Goal: Task Accomplishment & Management: Manage account settings

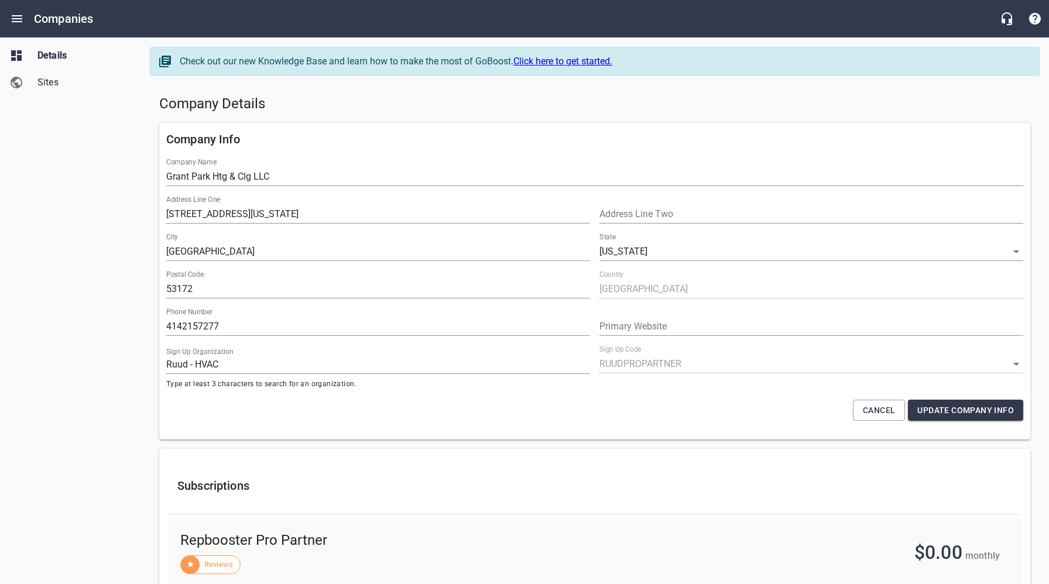
select select "[US_STATE]"
select select "63"
click at [351, 113] on div "Company Details" at bounding box center [594, 104] width 880 height 28
click at [16, 20] on icon "Open drawer" at bounding box center [17, 19] width 14 height 14
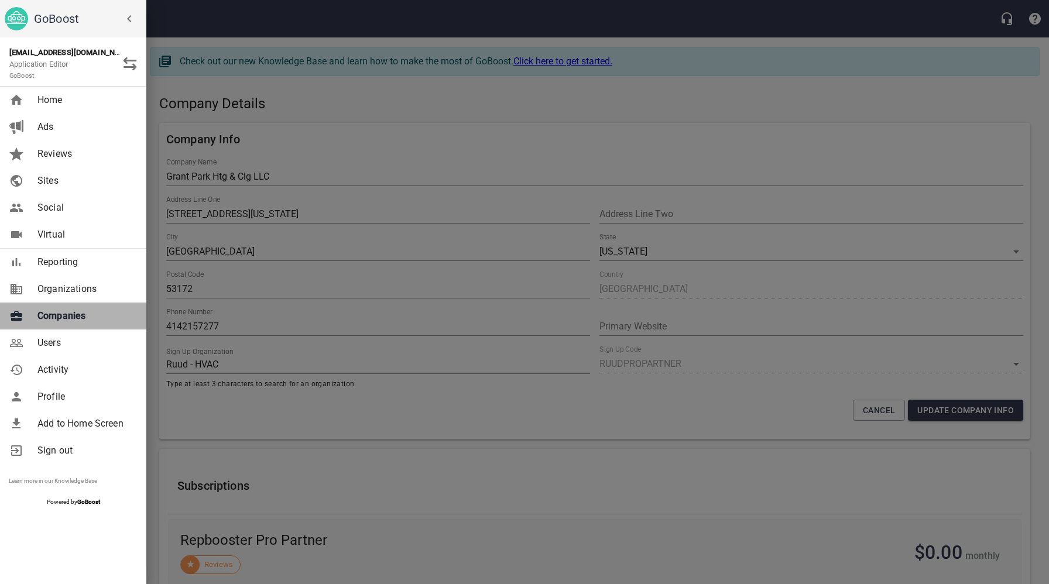
click at [49, 319] on span "Companies" at bounding box center [84, 316] width 95 height 14
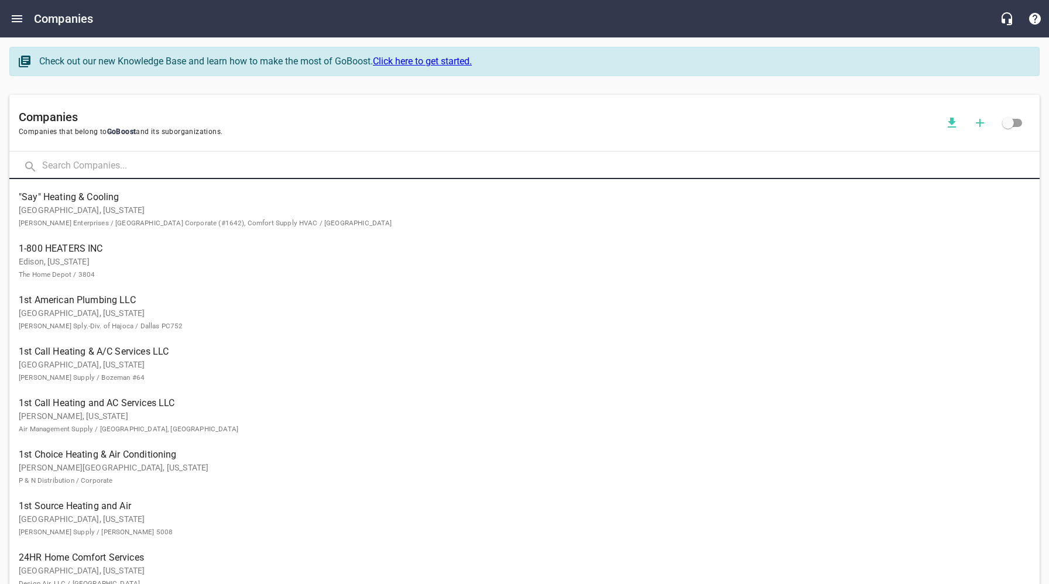
click at [147, 171] on input "text" at bounding box center [540, 166] width 997 height 25
type input "[PERSON_NAME]"
click button at bounding box center [0, 0] width 0 height 0
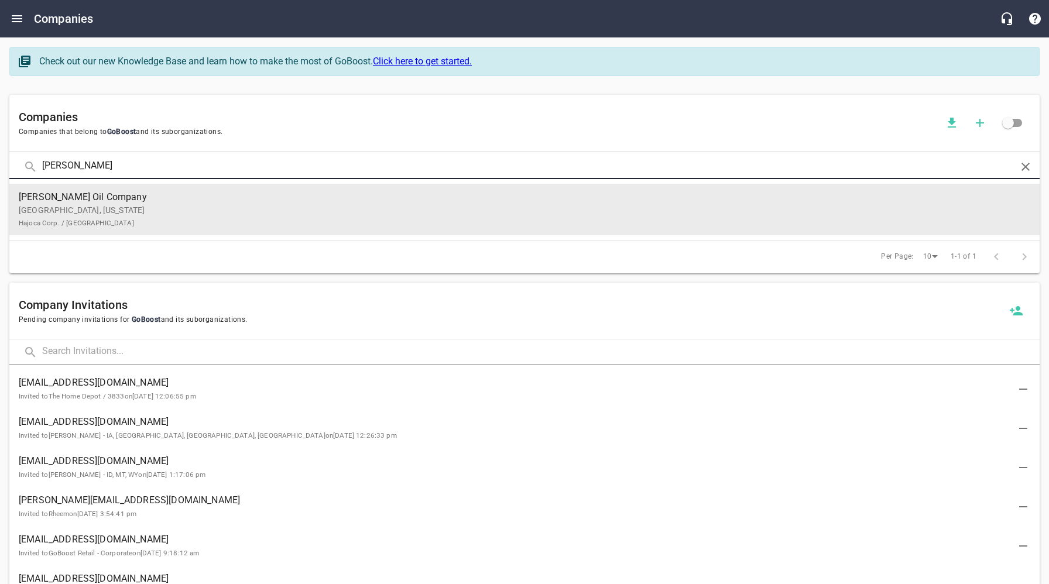
click at [167, 212] on p "[GEOGRAPHIC_DATA], [US_STATE] Hajoca Corp. / [GEOGRAPHIC_DATA]" at bounding box center [515, 216] width 992 height 25
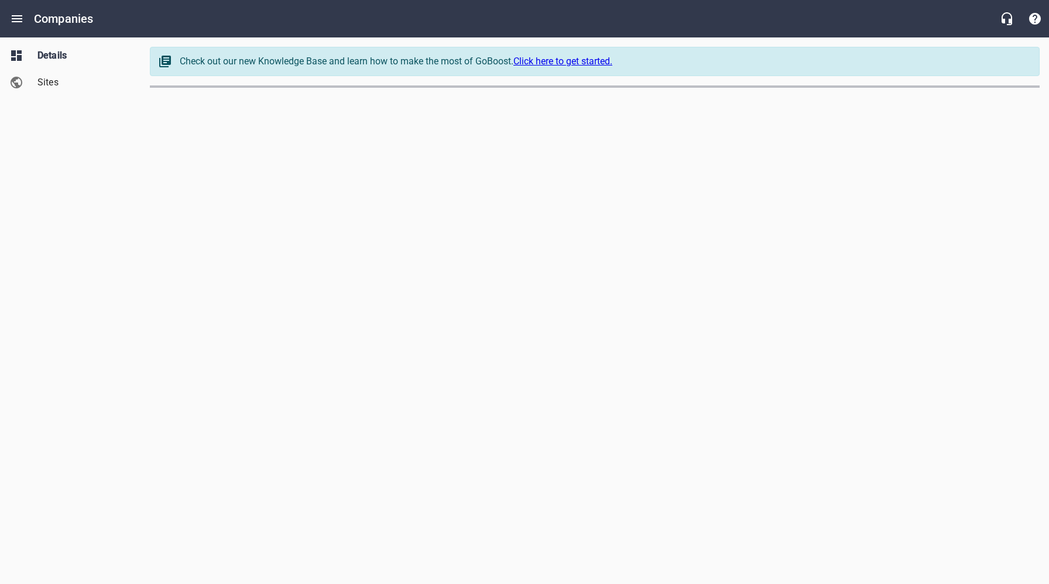
select select "[US_STATE]"
select select "48"
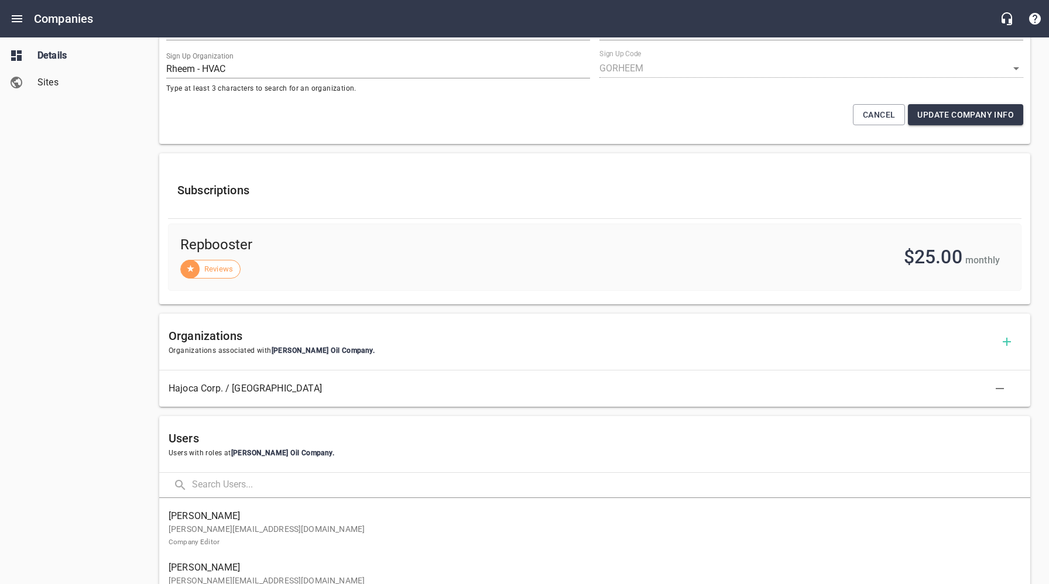
scroll to position [308, 0]
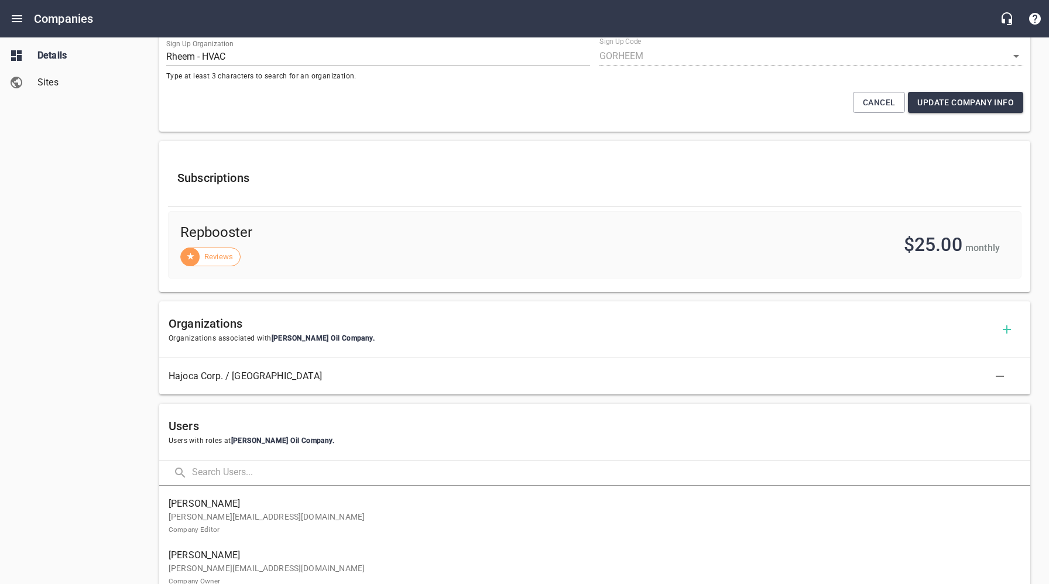
drag, startPoint x: 94, startPoint y: 413, endPoint x: 96, endPoint y: 420, distance: 8.0
click at [94, 413] on div "Details Sites" at bounding box center [70, 292] width 141 height 584
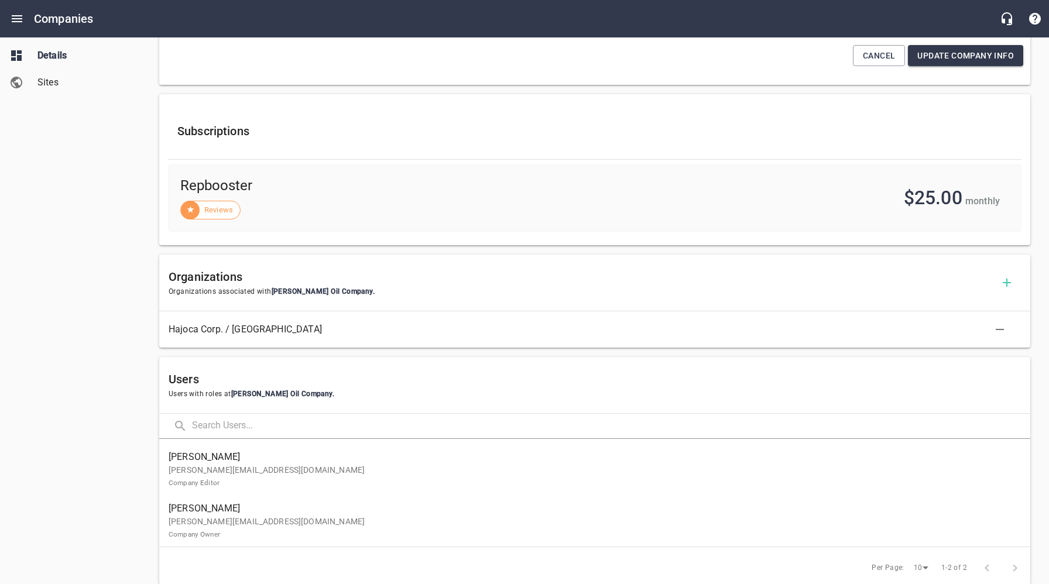
scroll to position [358, 0]
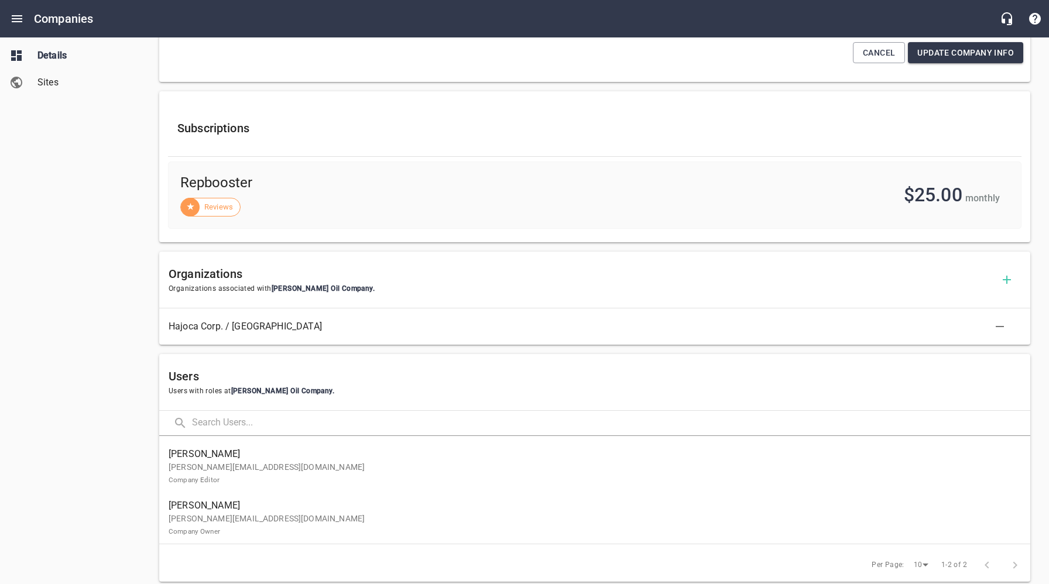
drag, startPoint x: 243, startPoint y: 523, endPoint x: 214, endPoint y: 520, distance: 29.9
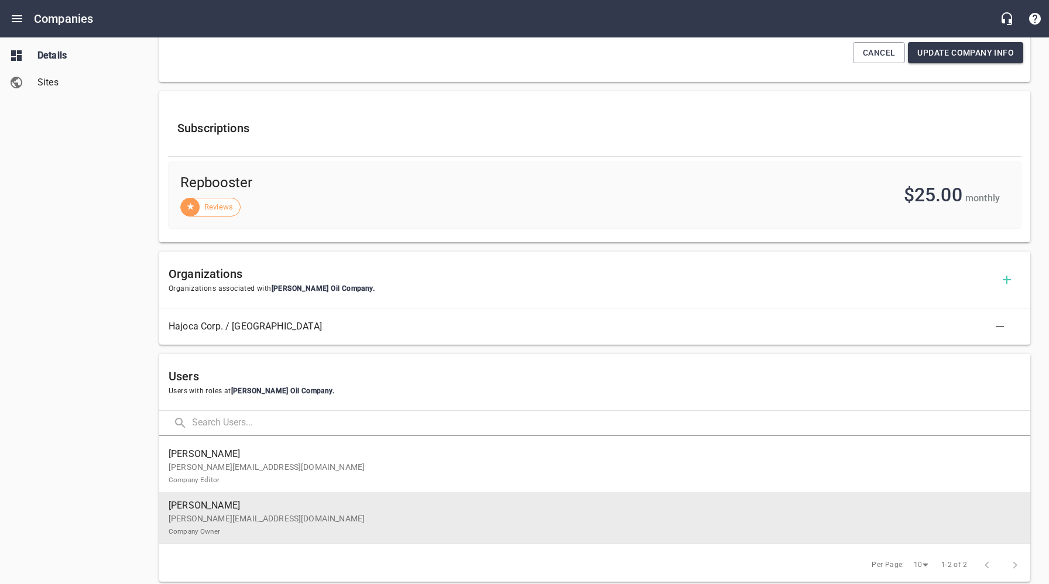
click at [243, 523] on p "[PERSON_NAME][EMAIL_ADDRESS][DOMAIN_NAME] Company Owner" at bounding box center [590, 525] width 843 height 25
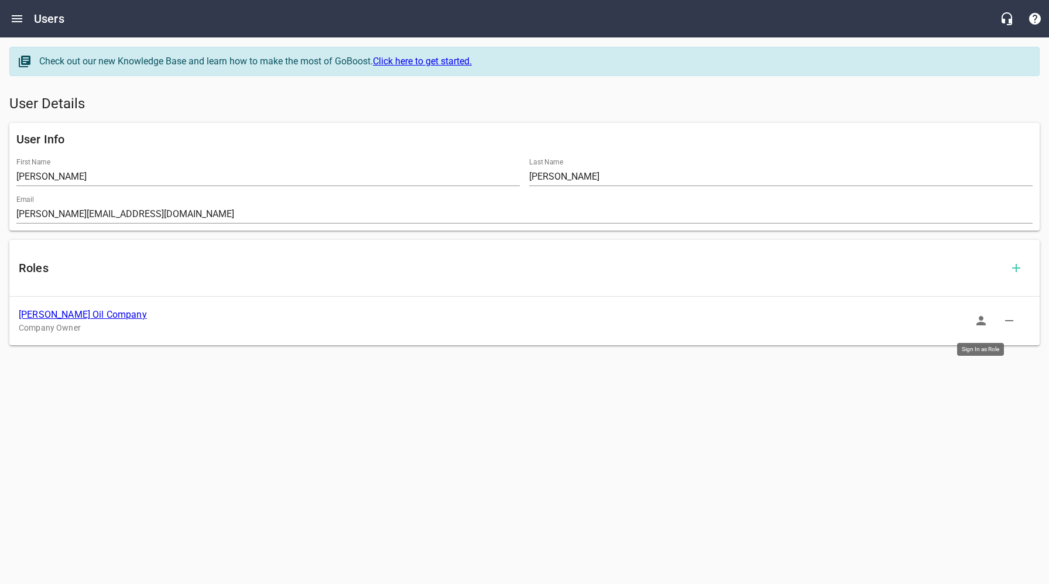
click at [981, 319] on icon "button" at bounding box center [980, 320] width 9 height 9
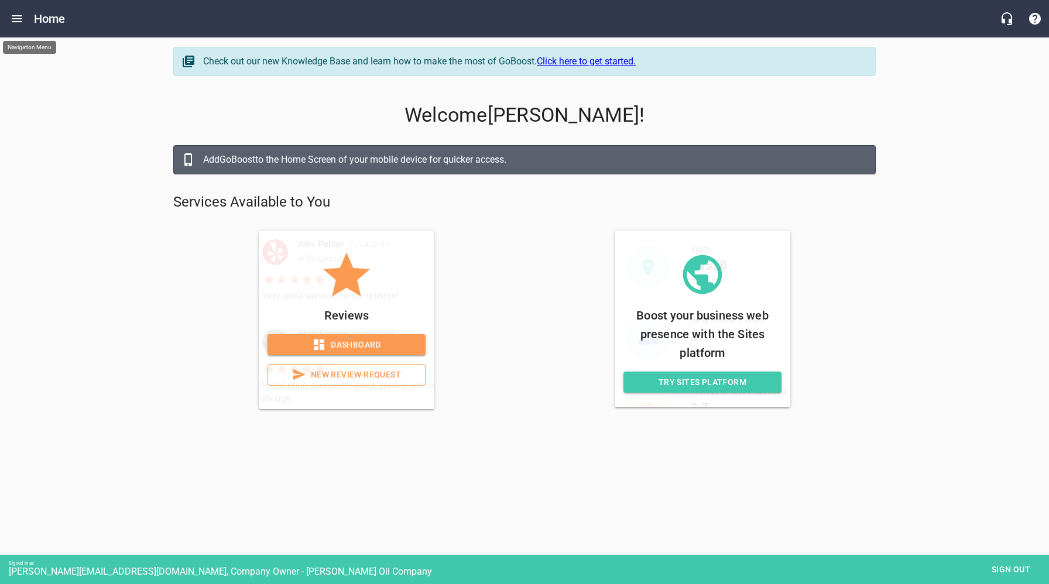
click at [17, 19] on icon "Open drawer" at bounding box center [17, 18] width 11 height 7
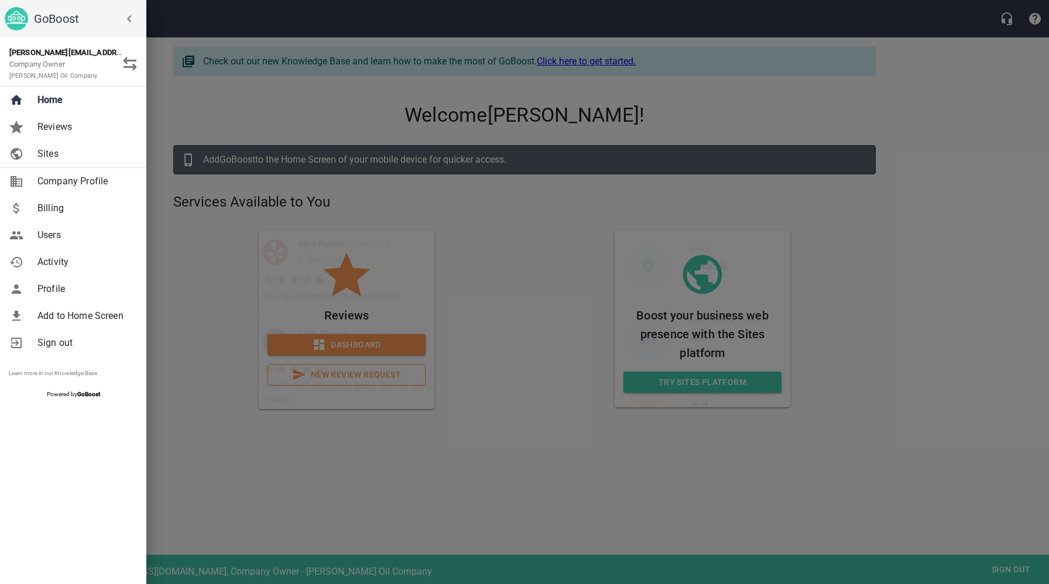
click at [691, 494] on div at bounding box center [524, 292] width 1049 height 584
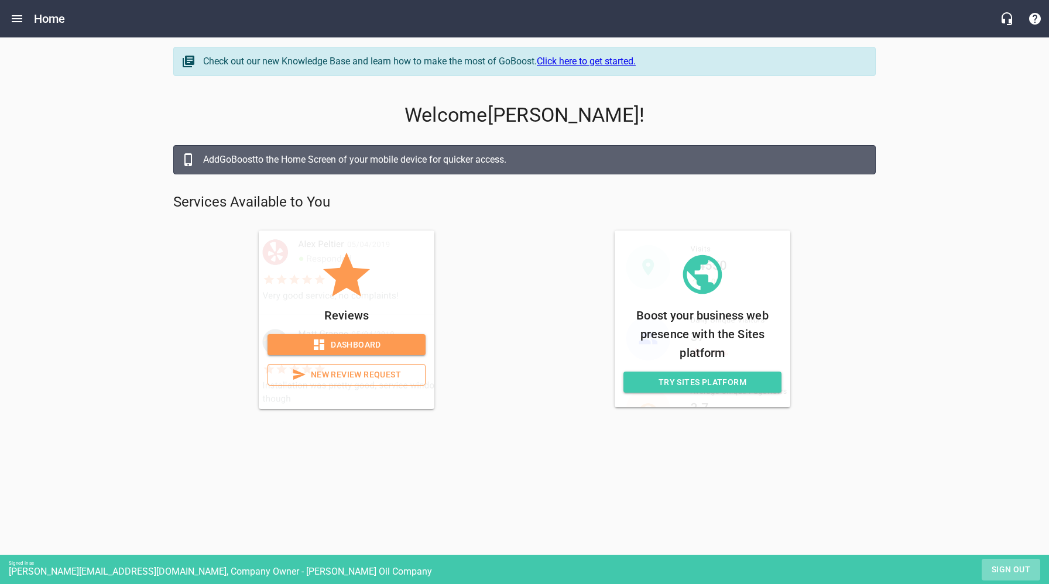
click at [1009, 572] on span "Sign out" at bounding box center [1010, 569] width 49 height 15
